Goal: Task Accomplishment & Management: Manage account settings

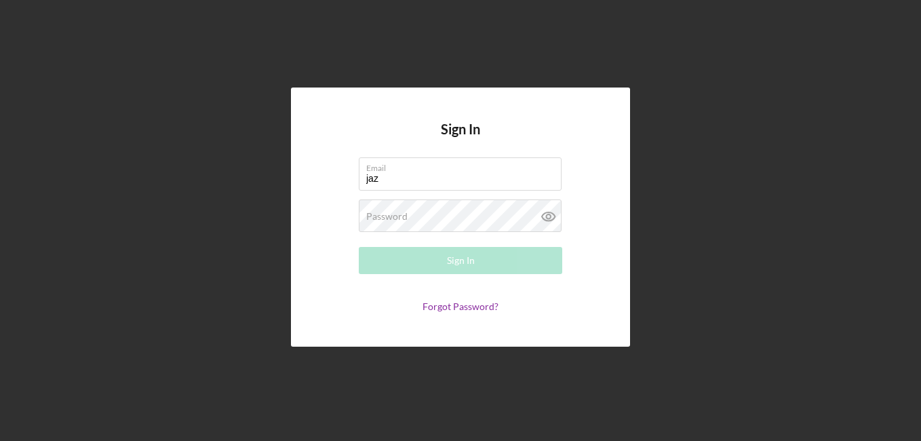
type input "[EMAIL_ADDRESS][DOMAIN_NAME]"
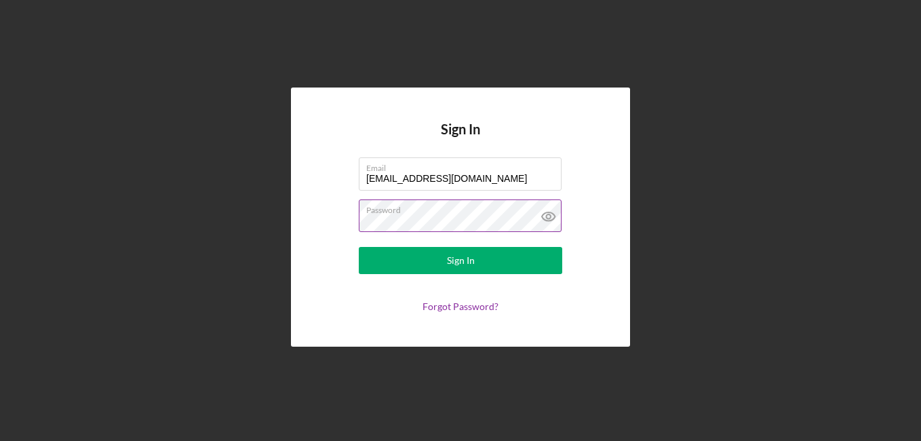
click at [359, 247] on button "Sign In" at bounding box center [460, 260] width 203 height 27
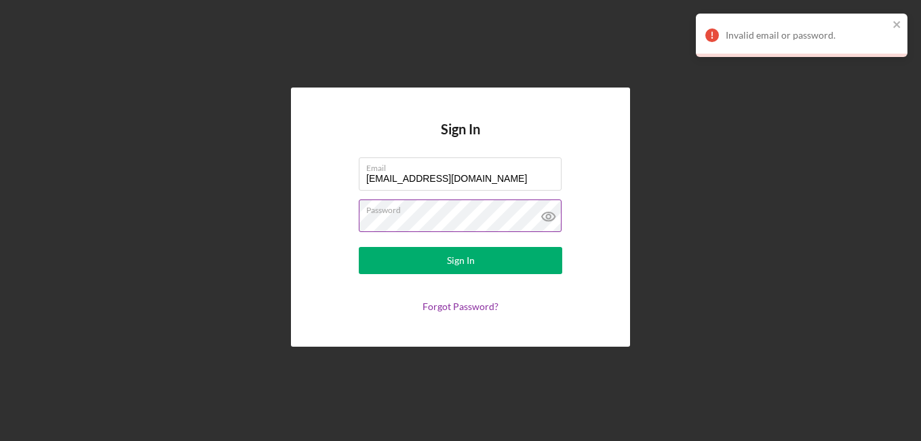
click at [359, 247] on button "Sign In" at bounding box center [460, 260] width 203 height 27
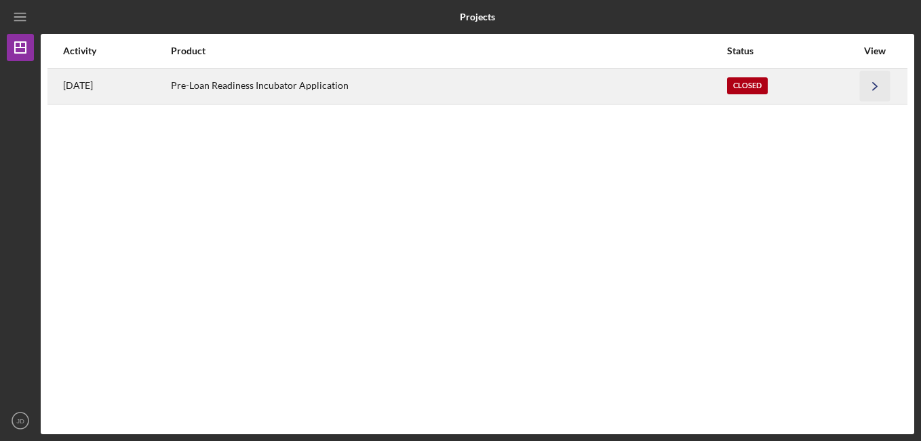
click at [862, 81] on icon "Icon/Navigate" at bounding box center [875, 86] width 31 height 31
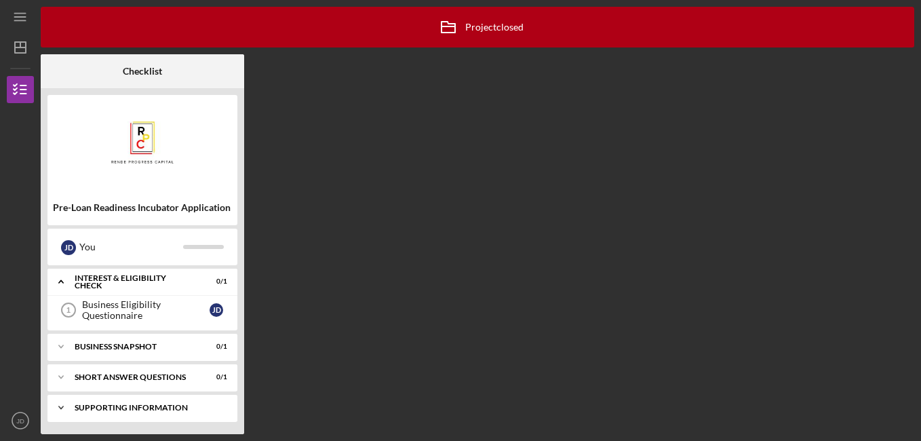
click at [57, 406] on icon "Icon/Expander" at bounding box center [60, 407] width 27 height 27
click at [57, 382] on icon "Icon/Expander" at bounding box center [60, 377] width 27 height 27
click at [61, 347] on polyline at bounding box center [61, 346] width 4 height 3
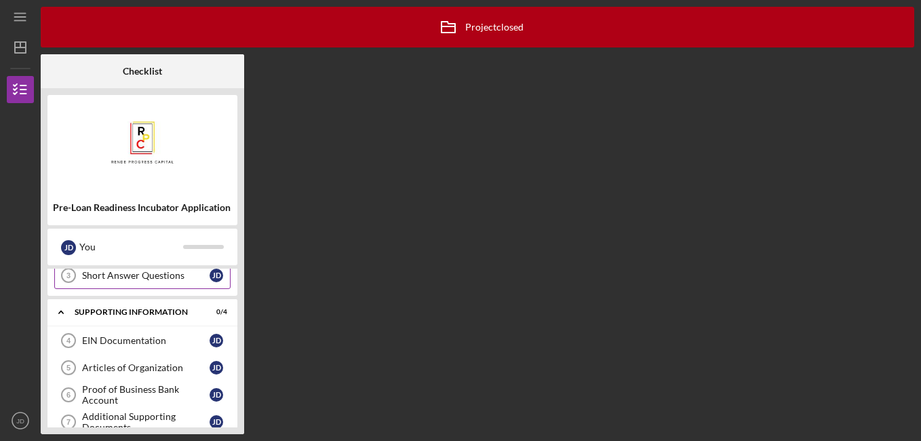
scroll to position [187, 0]
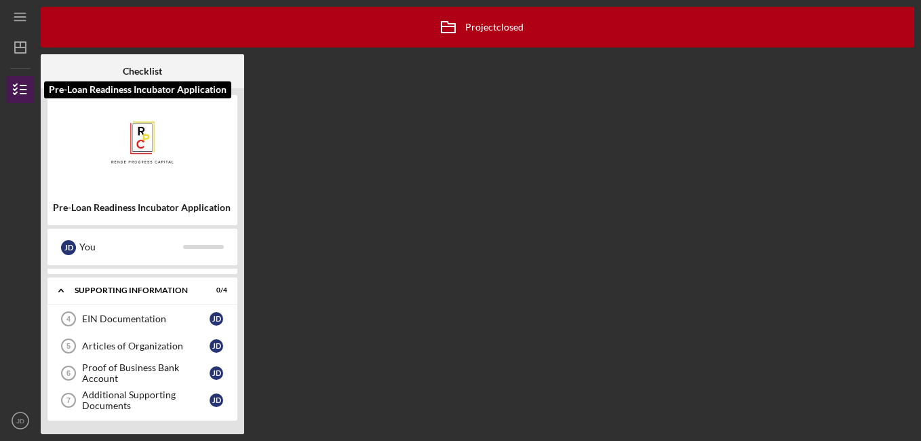
click at [15, 96] on icon "button" at bounding box center [20, 90] width 34 height 34
click at [16, 90] on polyline "button" at bounding box center [15, 89] width 3 height 2
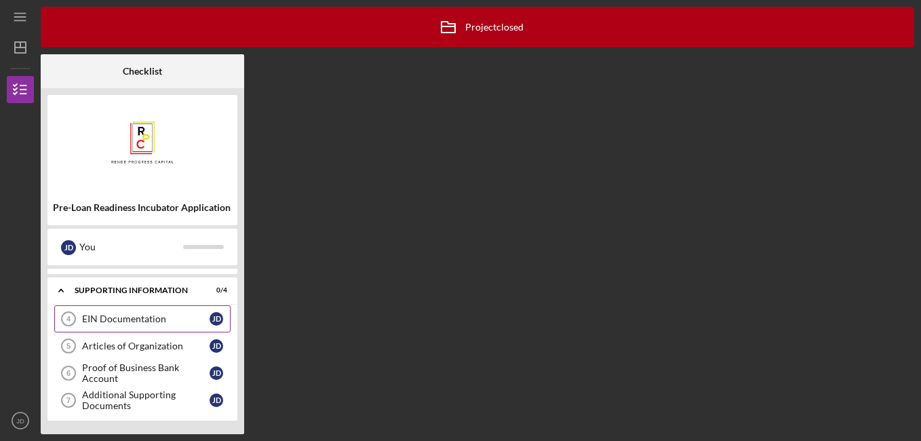
click at [127, 324] on div "EIN Documentation" at bounding box center [146, 318] width 128 height 11
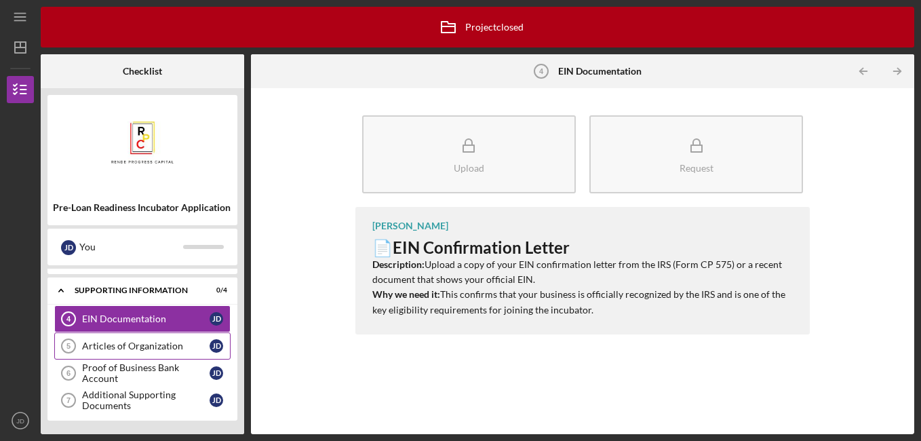
click at [132, 344] on div "Articles of Organization" at bounding box center [146, 345] width 128 height 11
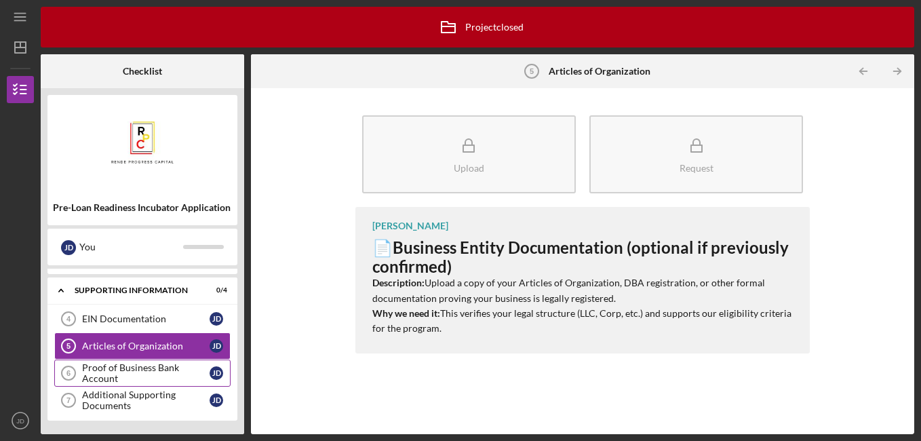
click at [133, 365] on div "Proof of Business Bank Account" at bounding box center [146, 373] width 128 height 22
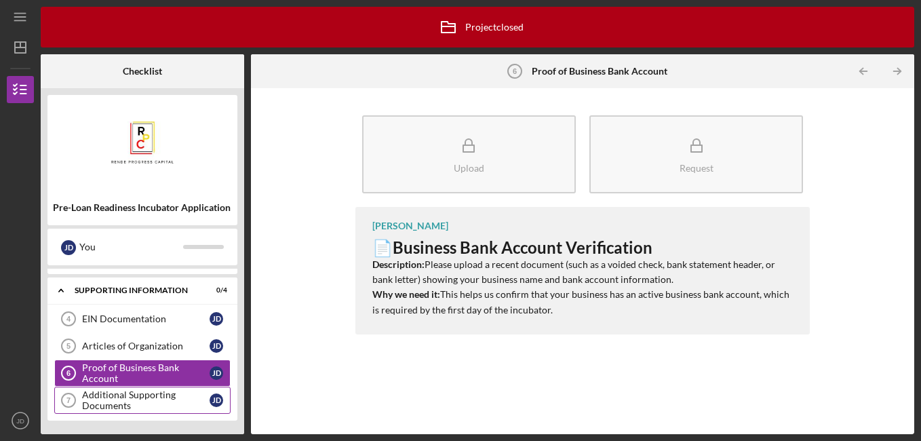
click at [142, 399] on div "Additional Supporting Documents" at bounding box center [146, 400] width 128 height 22
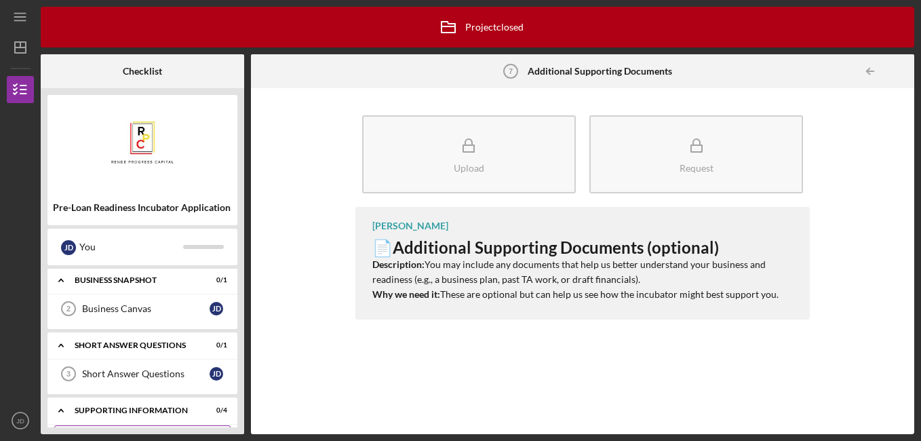
scroll to position [56, 0]
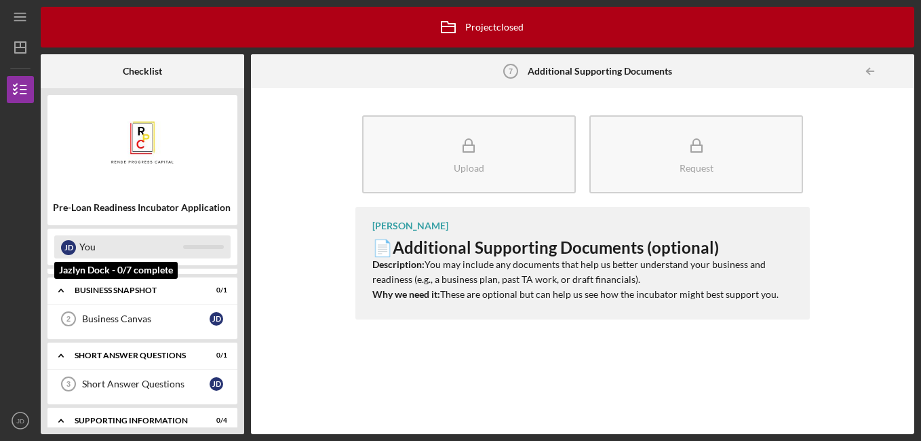
click at [194, 250] on div "[PERSON_NAME] You" at bounding box center [142, 246] width 176 height 23
click at [73, 246] on div "[PERSON_NAME]" at bounding box center [68, 247] width 15 height 15
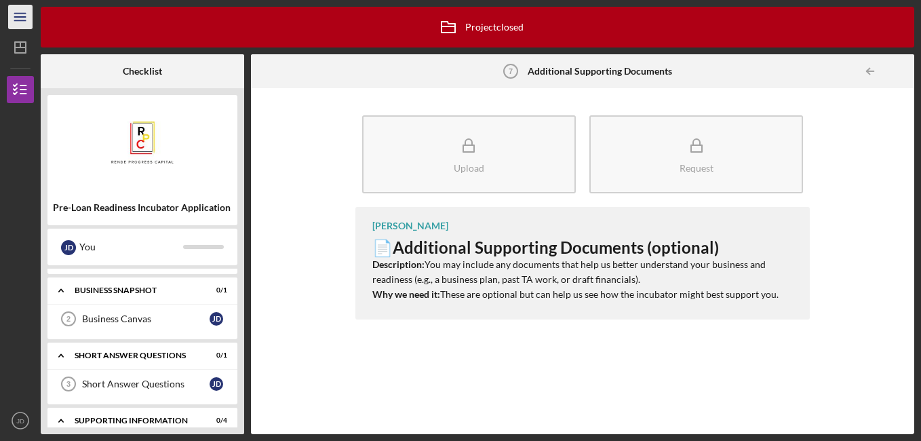
click at [24, 15] on icon "Icon/Menu" at bounding box center [20, 17] width 31 height 31
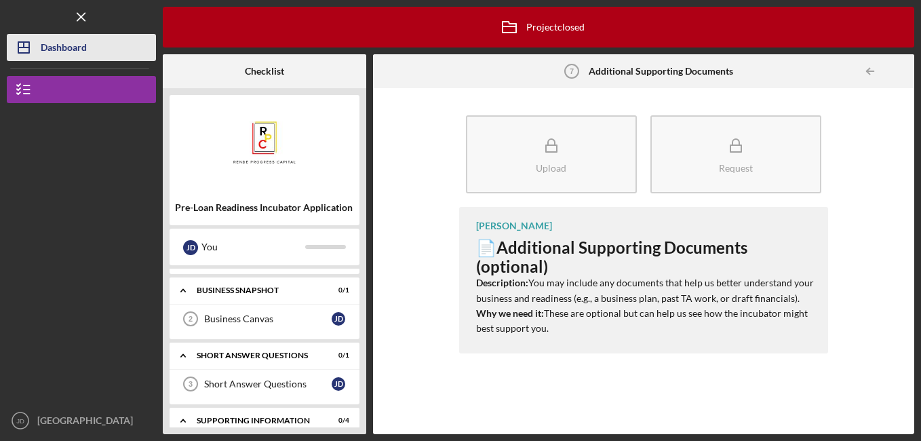
click at [22, 47] on line "button" at bounding box center [23, 47] width 11 height 0
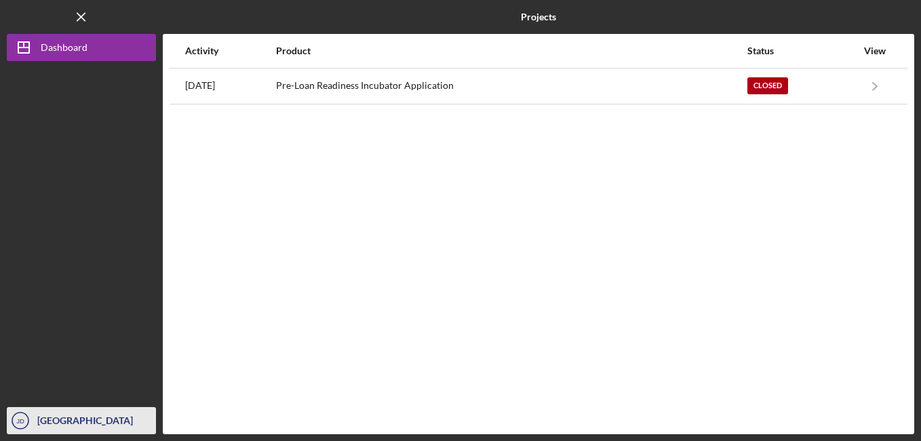
click at [61, 423] on div "[GEOGRAPHIC_DATA]" at bounding box center [95, 422] width 122 height 31
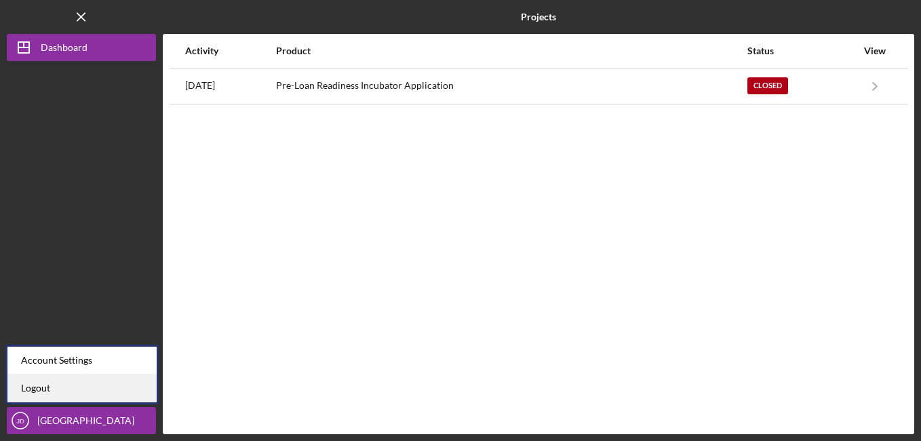
click at [83, 383] on link "Logout" at bounding box center [81, 388] width 149 height 28
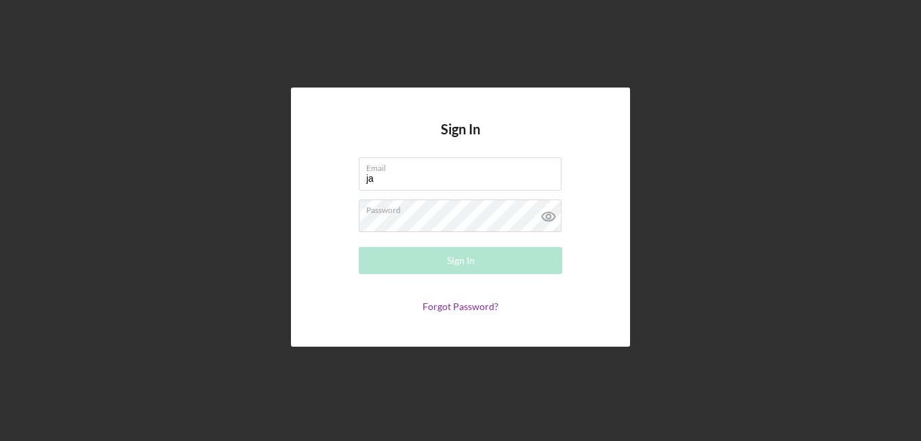
type input "j"
type input "[EMAIL_ADDRESS][DOMAIN_NAME]"
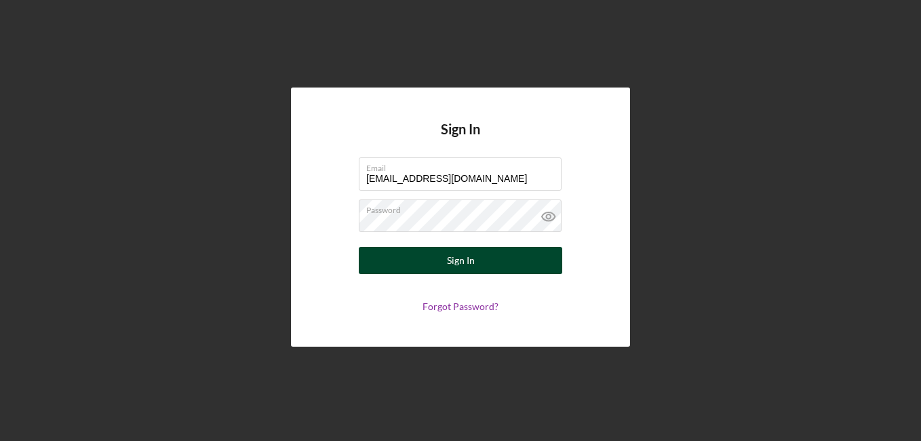
click at [464, 260] on div "Sign In" at bounding box center [461, 260] width 28 height 27
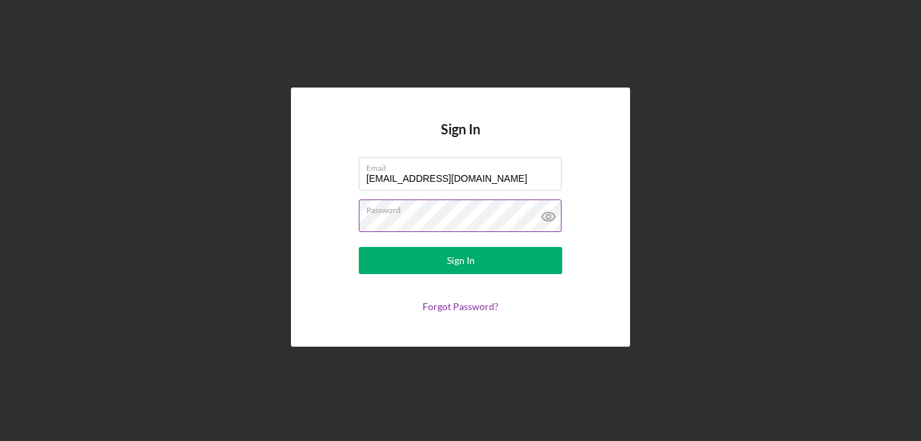
click at [359, 247] on button "Sign In" at bounding box center [460, 260] width 203 height 27
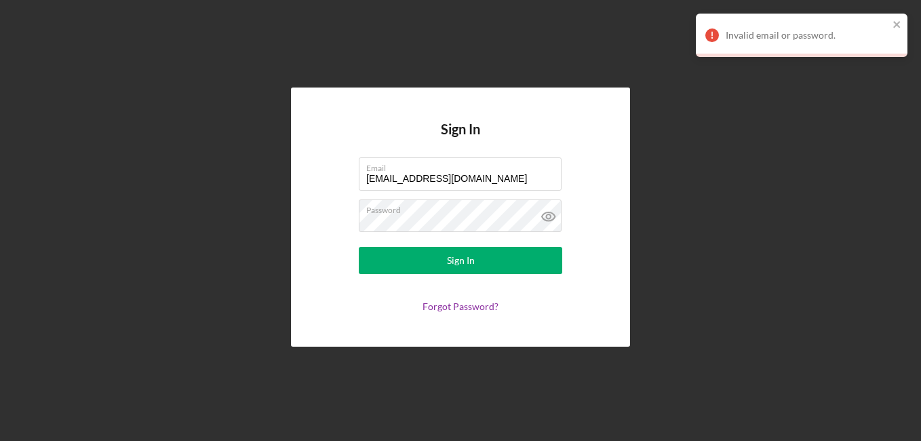
click at [715, 199] on div "Sign In Email [EMAIL_ADDRESS][DOMAIN_NAME] Password Sign In Forgot Password?" at bounding box center [460, 217] width 907 height 434
